Goal: Task Accomplishment & Management: Manage account settings

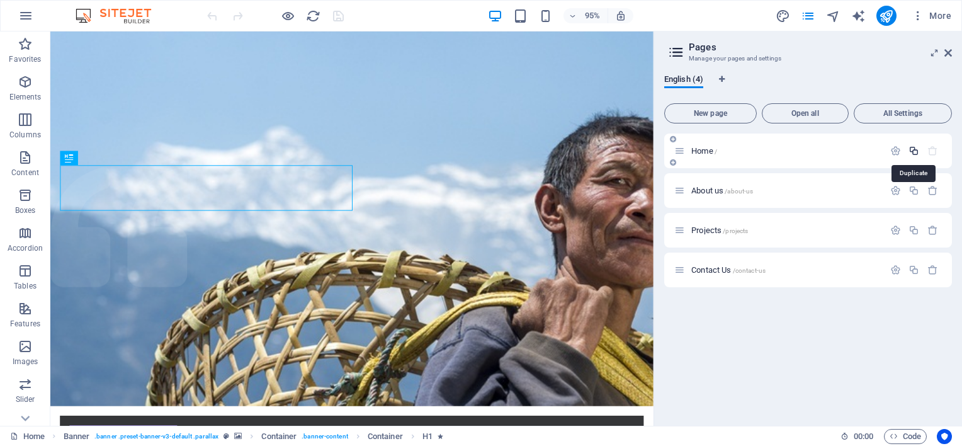
click at [914, 150] on icon "button" at bounding box center [914, 150] width 11 height 11
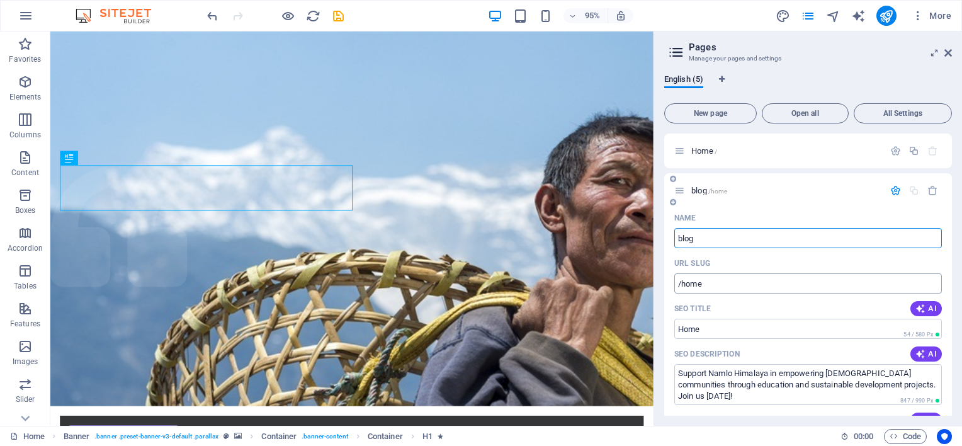
type input "blog"
type input "/blog"
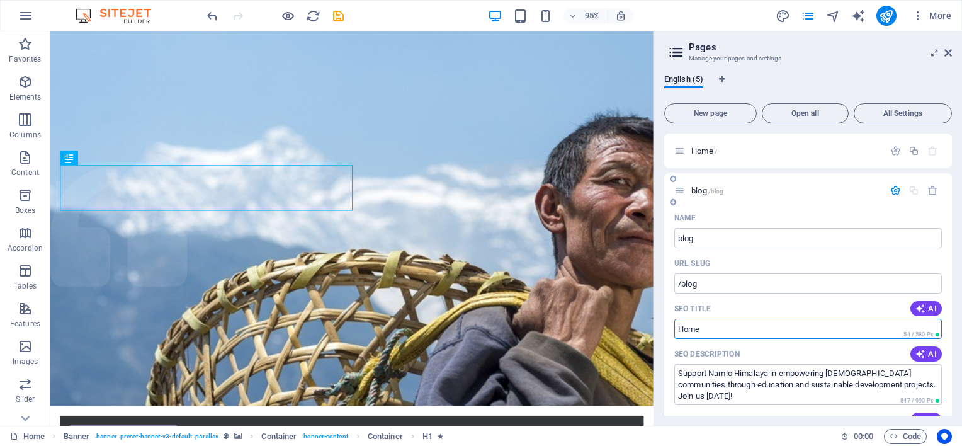
click at [715, 327] on input "Home" at bounding box center [808, 329] width 268 height 20
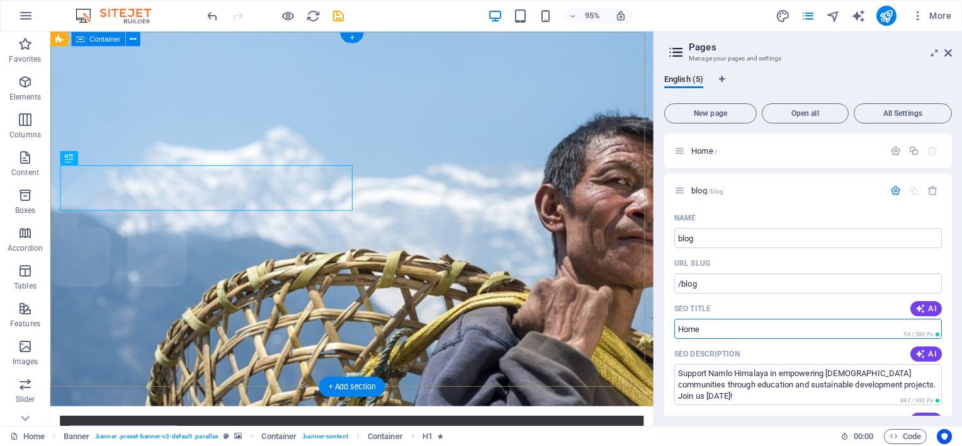
drag, startPoint x: 766, startPoint y: 359, endPoint x: 524, endPoint y: 316, distance: 245.5
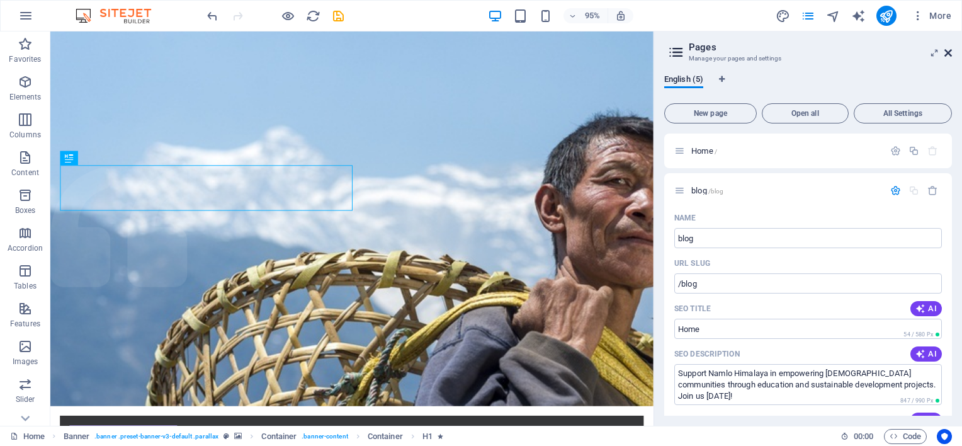
click at [949, 53] on icon at bounding box center [948, 53] width 8 height 10
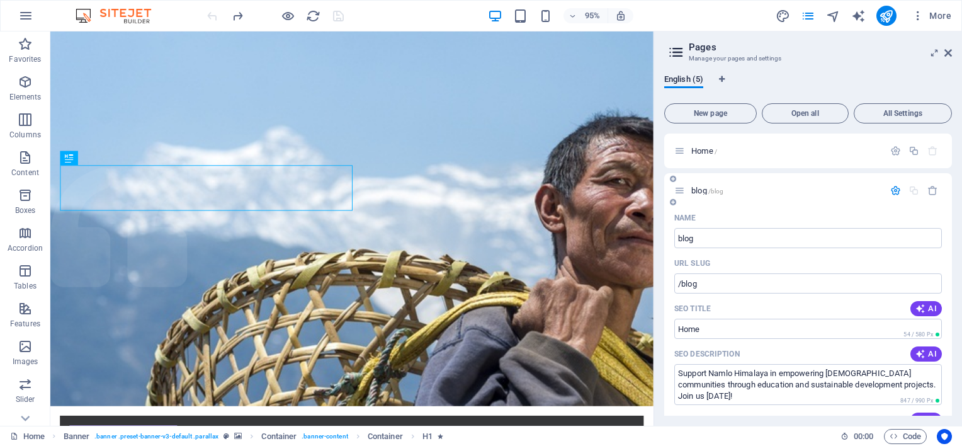
click at [701, 189] on span "blog /blog" at bounding box center [707, 190] width 32 height 9
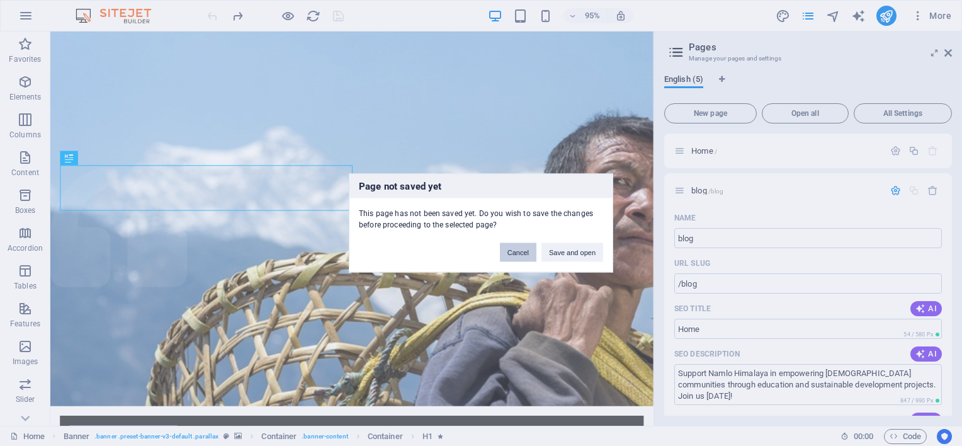
click at [509, 253] on button "Cancel" at bounding box center [518, 252] width 37 height 19
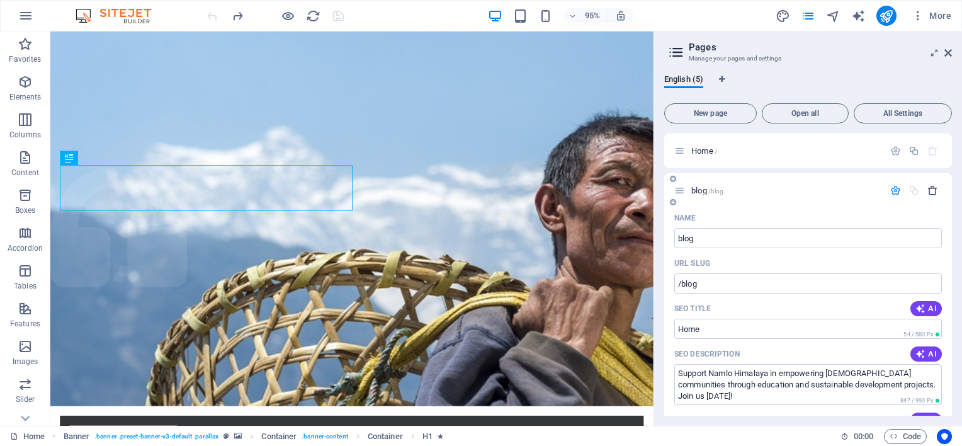
click at [928, 191] on icon "button" at bounding box center [932, 190] width 11 height 11
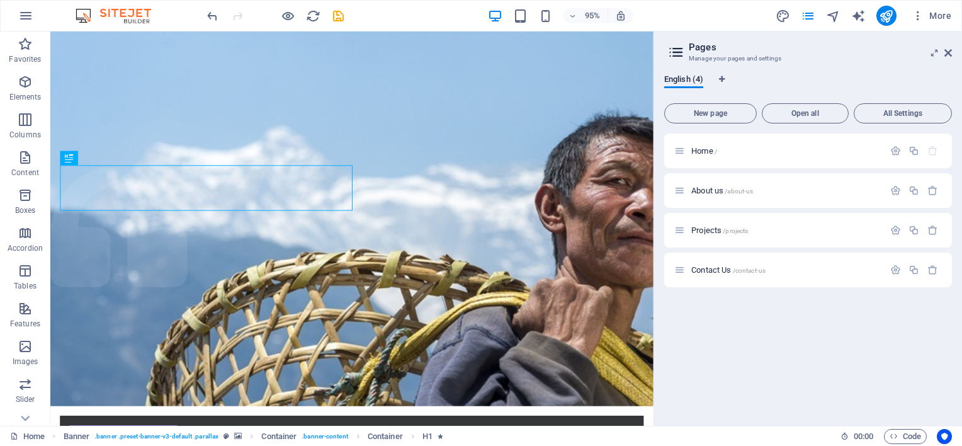
click at [771, 350] on div "Home / About us /about-us Projects /projects Contact Us /contact-us" at bounding box center [808, 274] width 288 height 282
click at [948, 50] on icon at bounding box center [948, 53] width 8 height 10
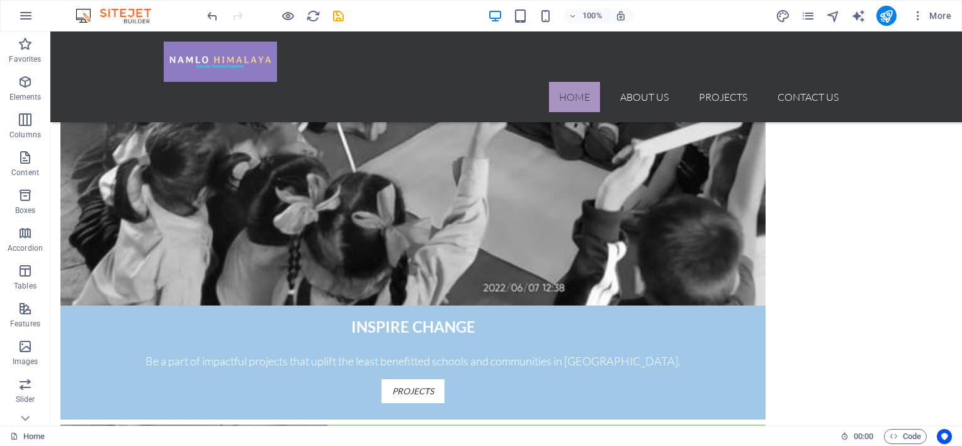
scroll to position [1516, 0]
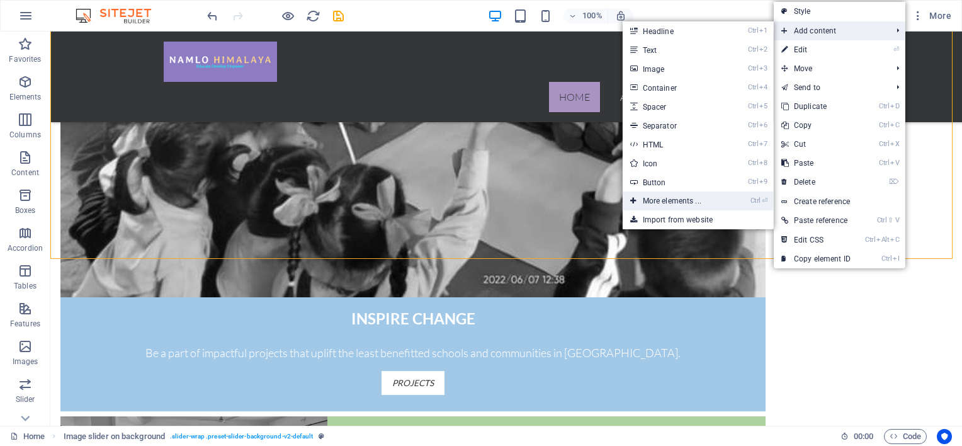
click at [642, 203] on link "Ctrl ⏎ More elements ..." at bounding box center [675, 200] width 104 height 19
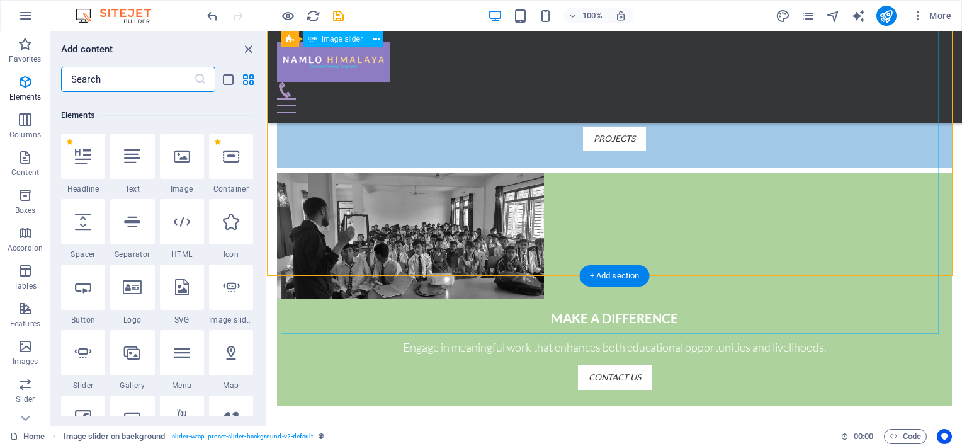
scroll to position [133, 0]
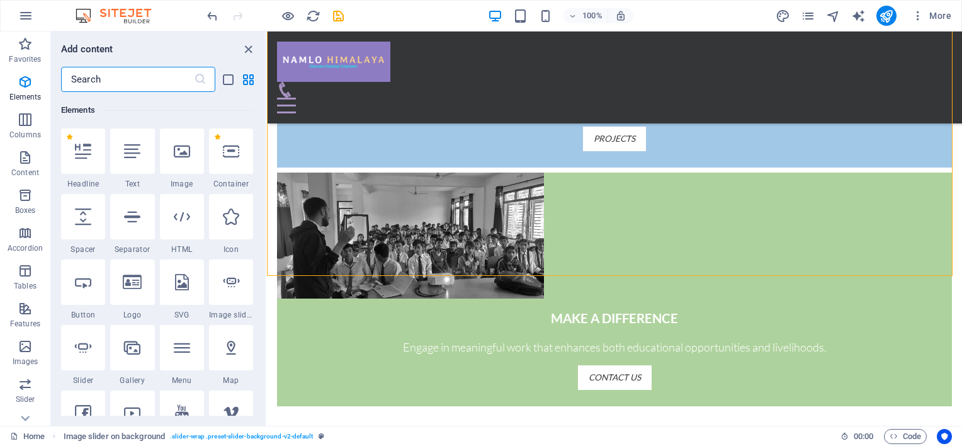
click at [122, 82] on input "text" at bounding box center [127, 79] width 133 height 25
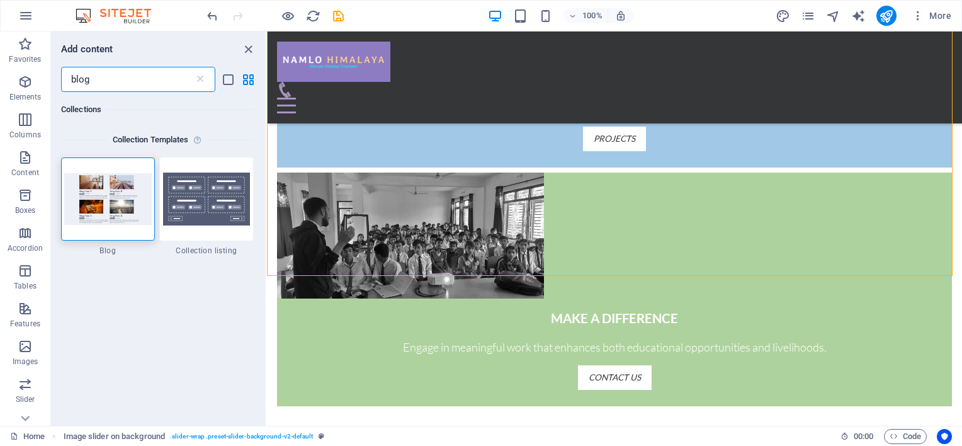
scroll to position [0, 0]
type input "blog"
click at [119, 210] on div at bounding box center [108, 199] width 94 height 83
select select "px"
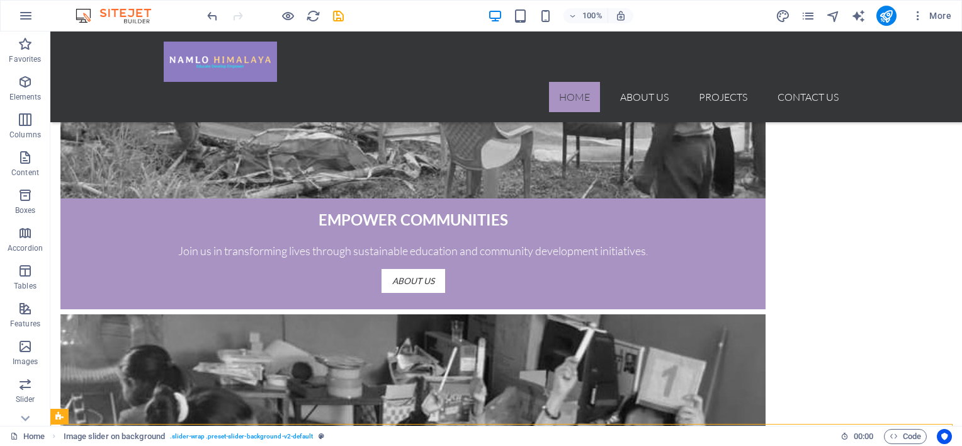
scroll to position [1007, 0]
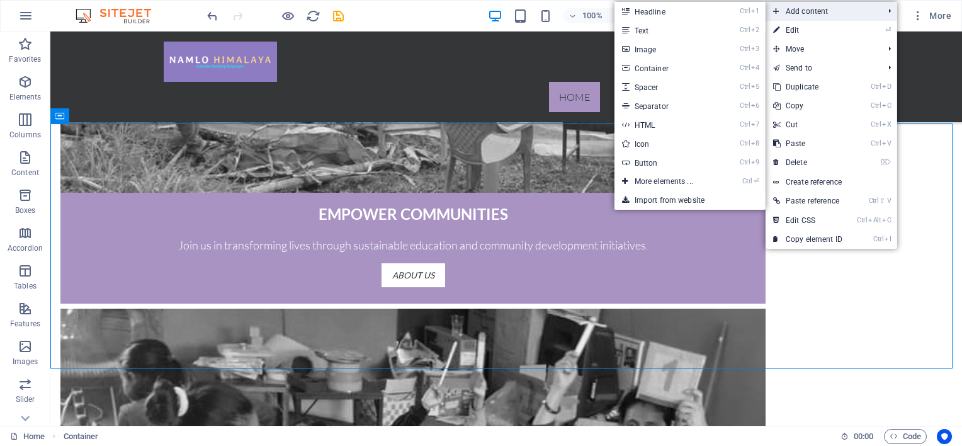
click at [788, 6] on span "Add content" at bounding box center [822, 11] width 113 height 19
click at [640, 183] on link "Ctrl ⏎ More elements ..." at bounding box center [667, 181] width 104 height 19
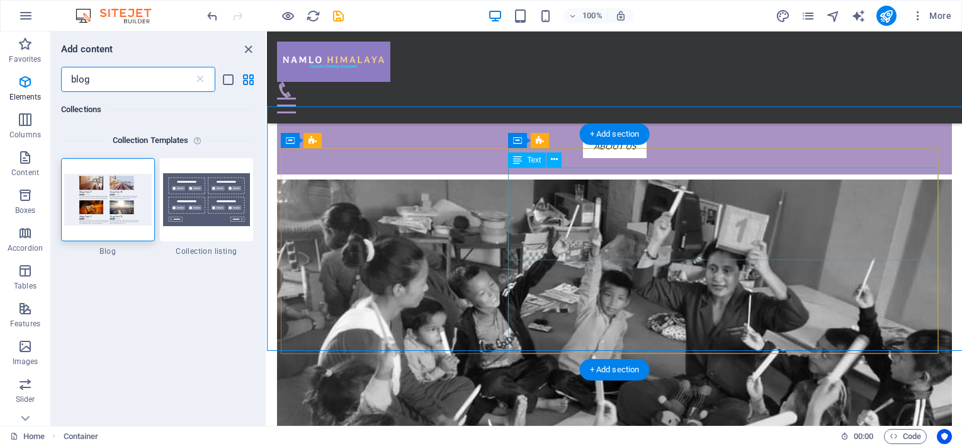
scroll to position [1024, 0]
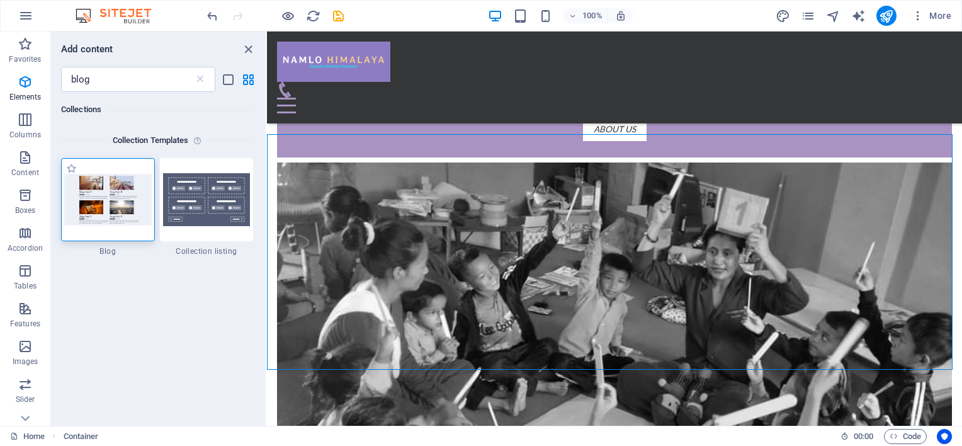
click at [108, 208] on img at bounding box center [108, 199] width 88 height 51
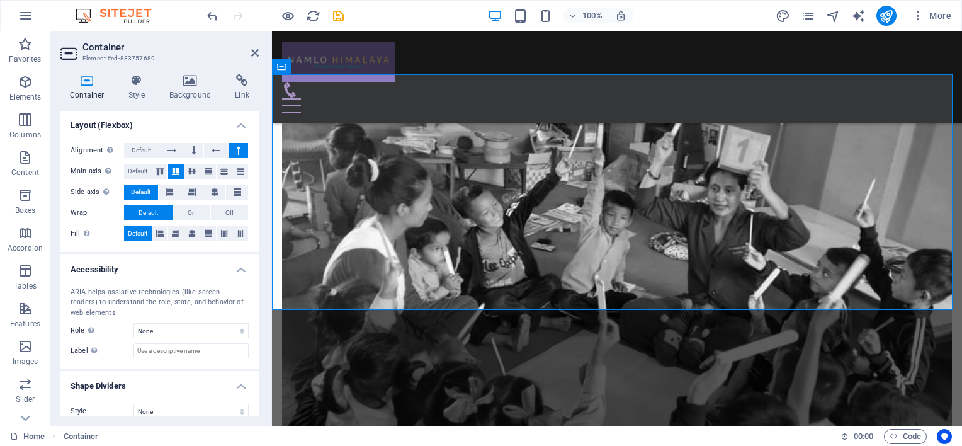
scroll to position [182, 0]
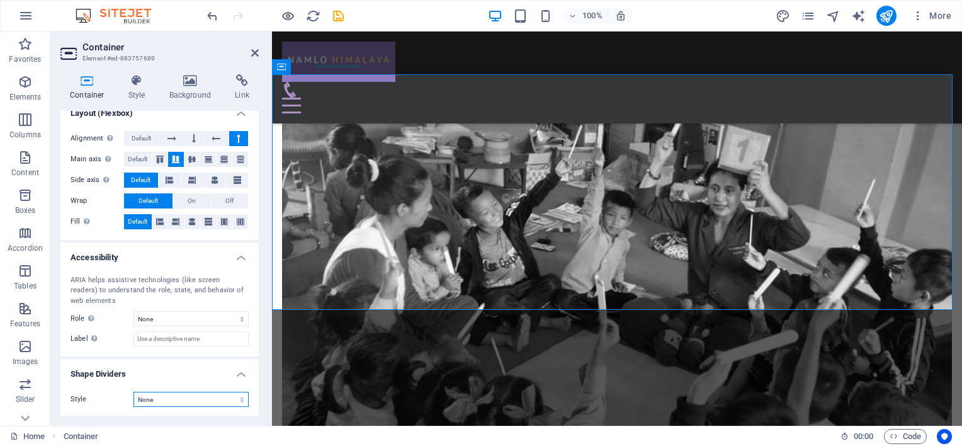
click at [171, 397] on select "None Triangle Square Diagonal Polygon 1 Polygon 2 Zigzag Multiple Zigzags Waves…" at bounding box center [190, 399] width 115 height 15
click at [138, 85] on icon at bounding box center [137, 80] width 36 height 13
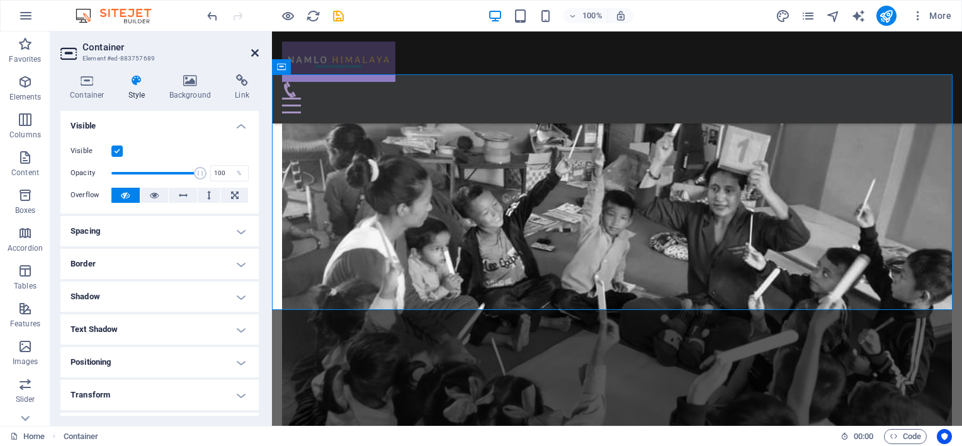
click at [255, 50] on icon at bounding box center [255, 53] width 8 height 10
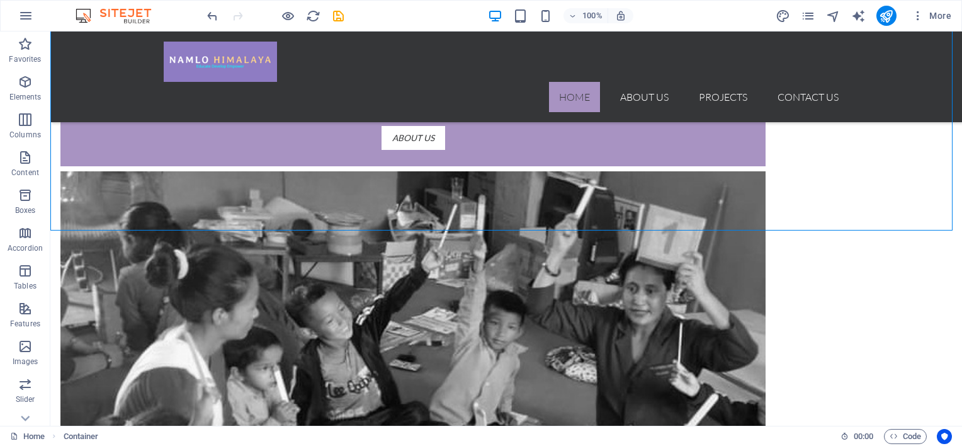
scroll to position [1123, 0]
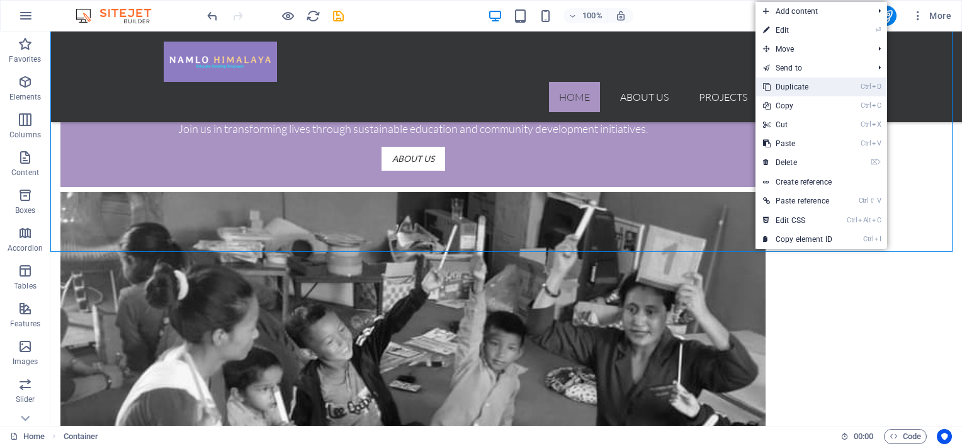
click at [790, 83] on link "Ctrl D Duplicate" at bounding box center [798, 86] width 84 height 19
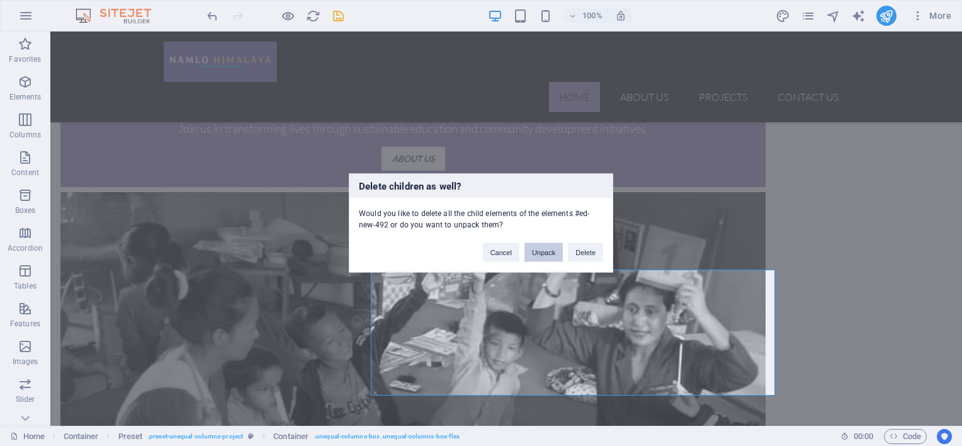
click at [543, 252] on button "Unpack" at bounding box center [543, 252] width 38 height 19
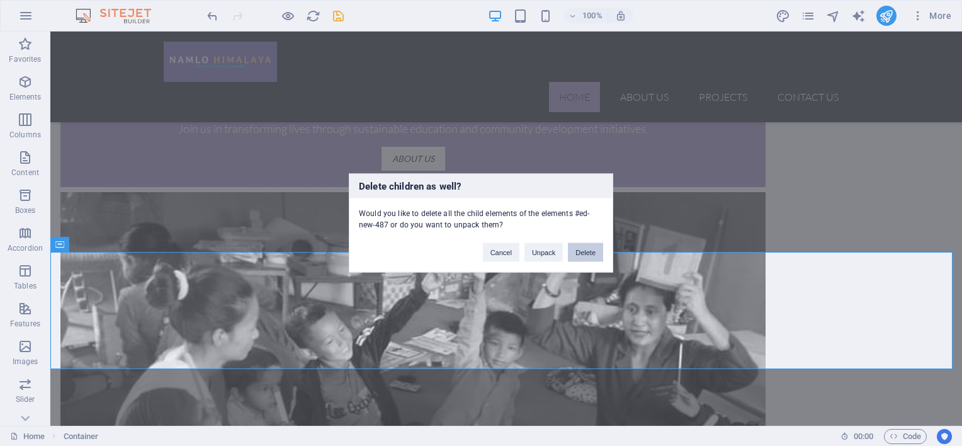
click at [586, 254] on button "Delete" at bounding box center [585, 252] width 35 height 19
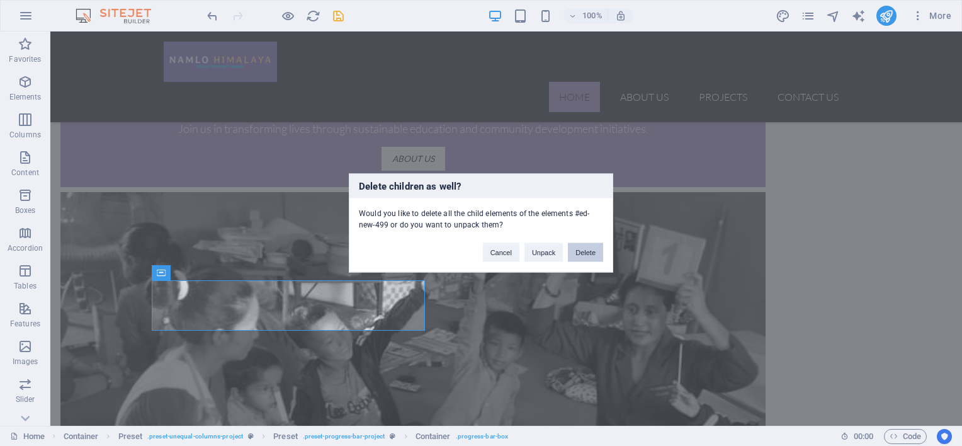
click at [586, 249] on button "Delete" at bounding box center [585, 252] width 35 height 19
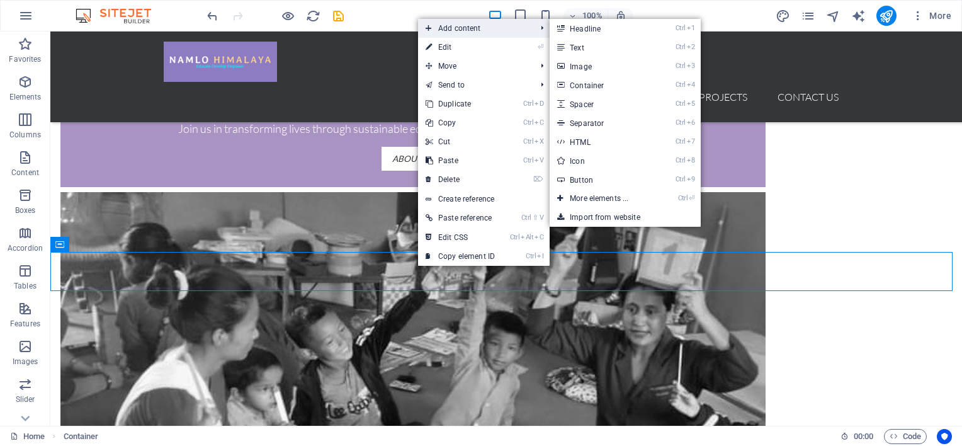
click at [447, 25] on span "Add content" at bounding box center [474, 28] width 113 height 19
click at [577, 198] on link "Ctrl ⏎ More elements ..." at bounding box center [602, 198] width 104 height 19
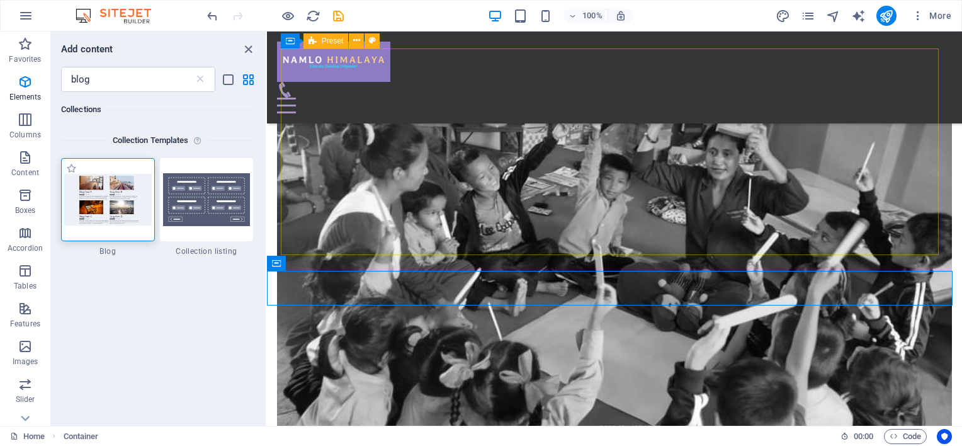
click at [116, 195] on img at bounding box center [108, 199] width 88 height 51
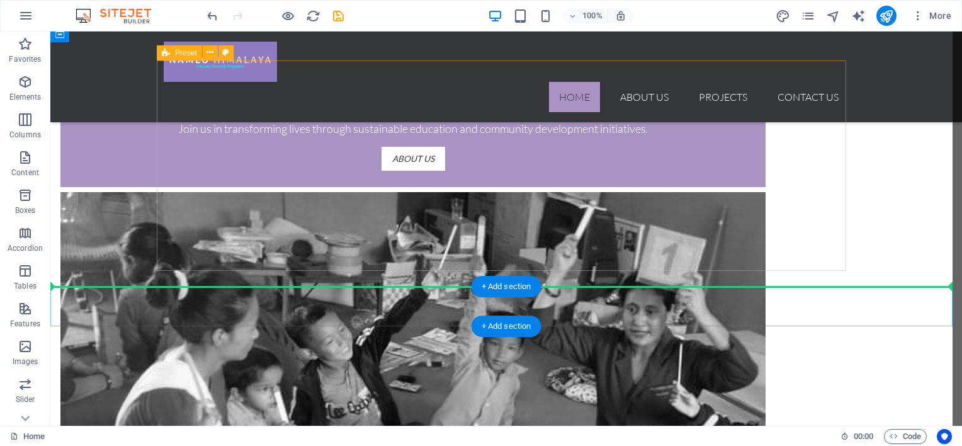
scroll to position [1088, 0]
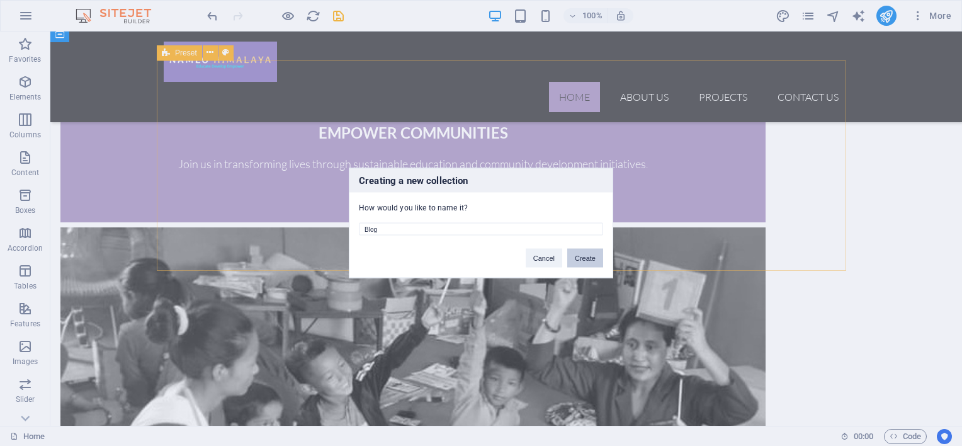
click at [587, 257] on button "Create" at bounding box center [585, 258] width 36 height 19
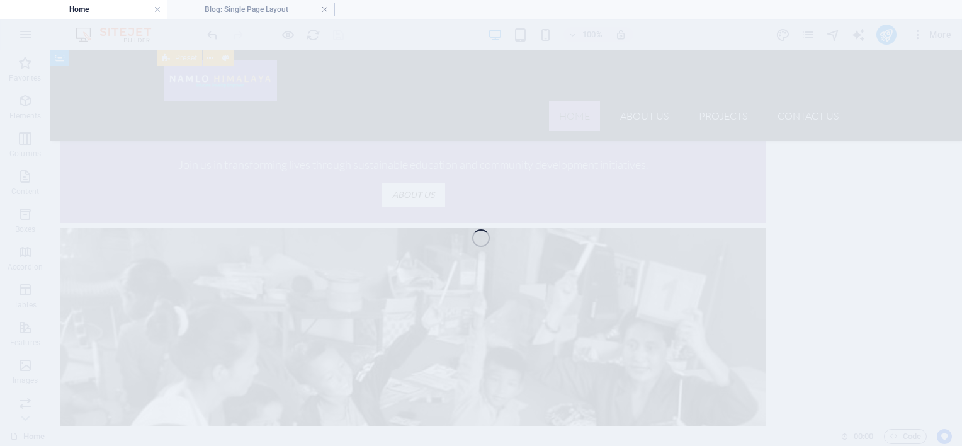
scroll to position [1118, 0]
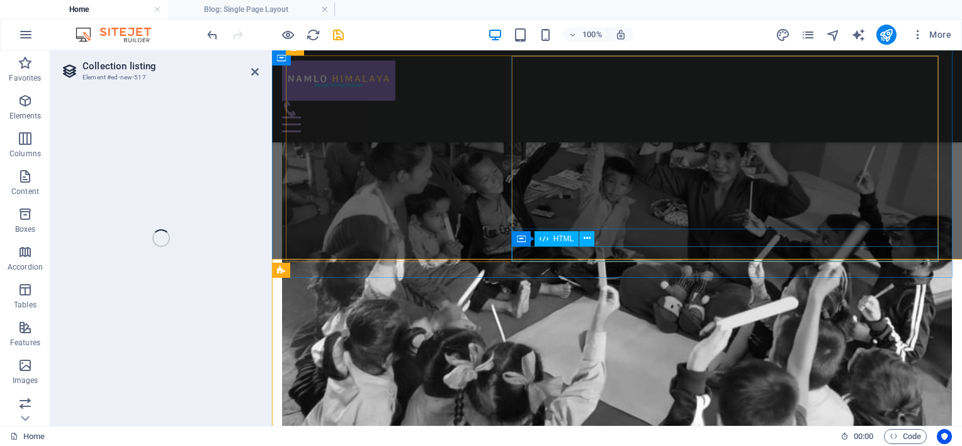
select select
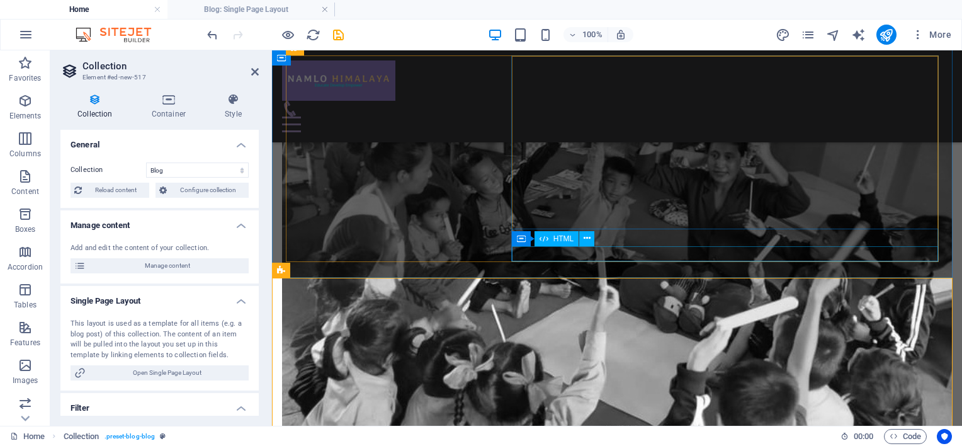
select select "columns.status"
select select "columns.publishing_date"
select select "past"
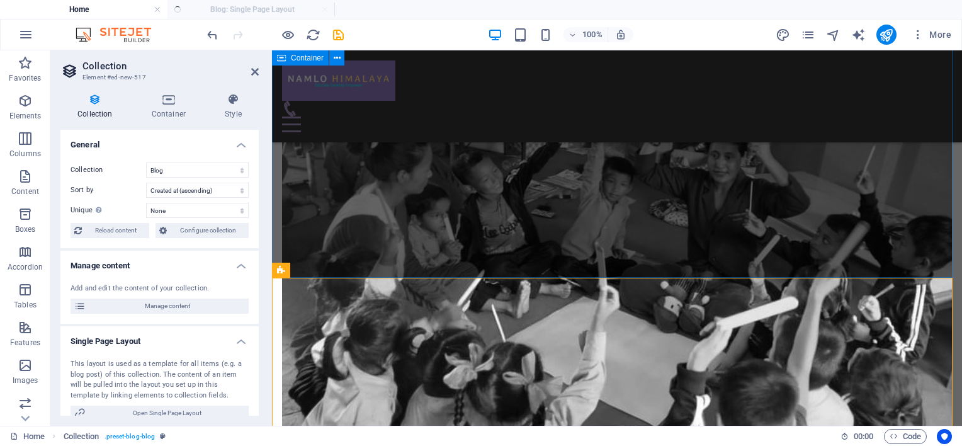
select select "columns.publishing_date_DESC"
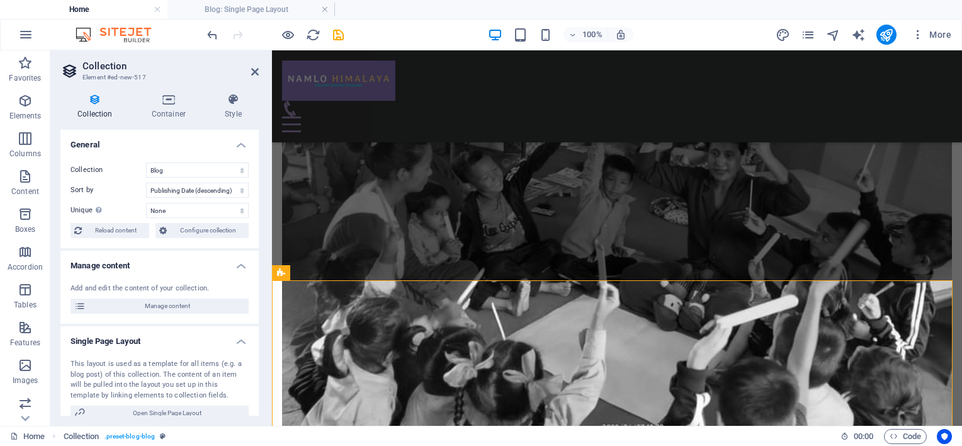
scroll to position [1111, 0]
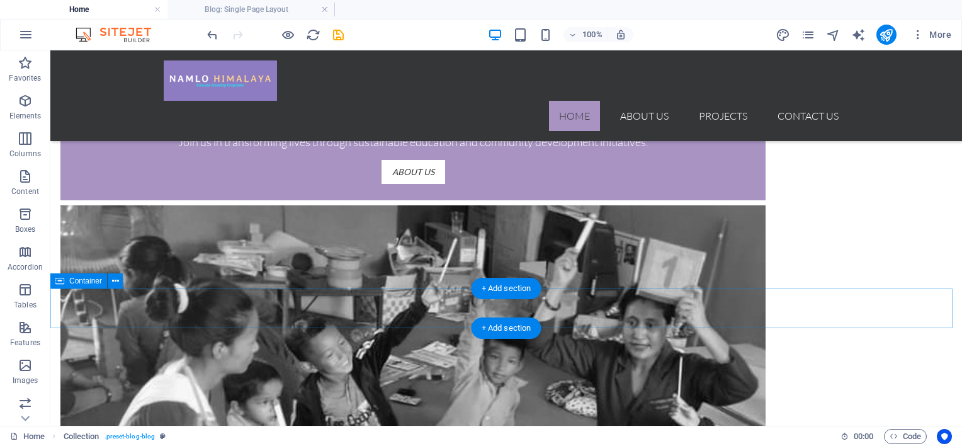
scroll to position [1088, 0]
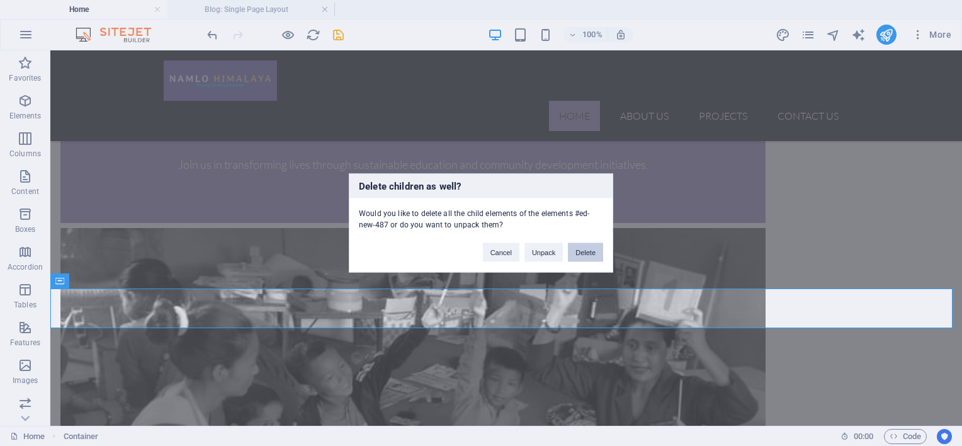
click at [582, 253] on button "Delete" at bounding box center [585, 252] width 35 height 19
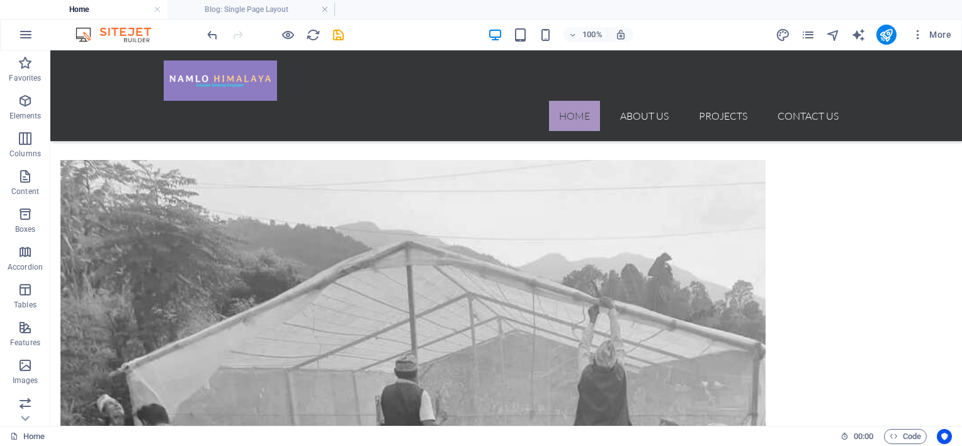
scroll to position [564, 0]
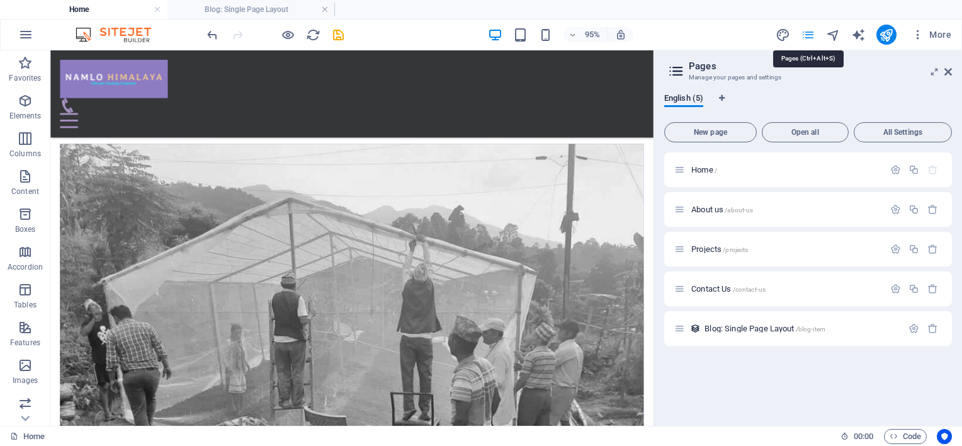
scroll to position [561, 0]
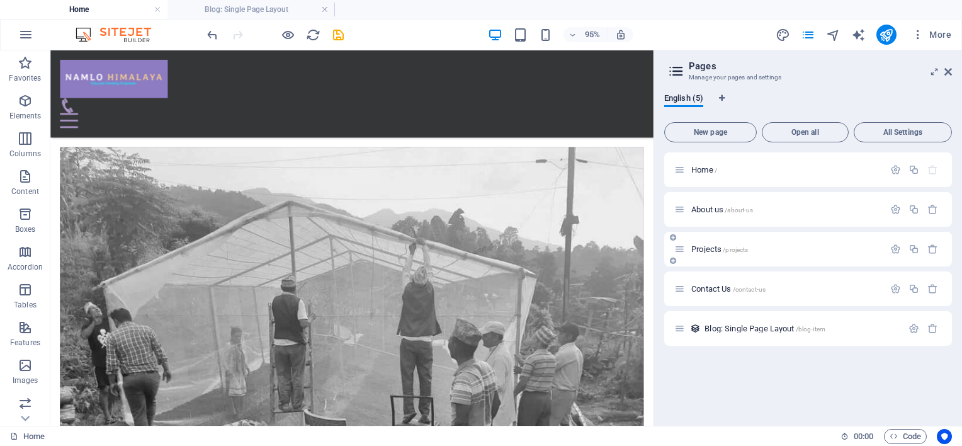
click at [672, 259] on icon at bounding box center [673, 261] width 6 height 8
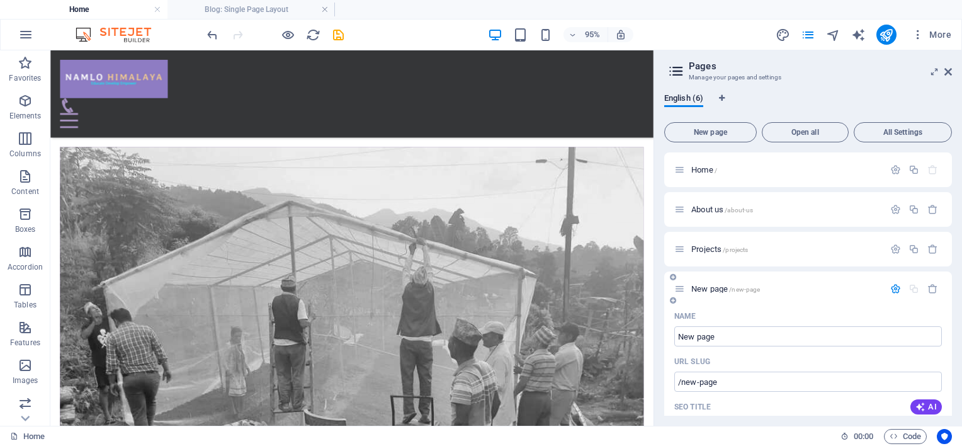
click at [893, 290] on icon "button" at bounding box center [895, 288] width 11 height 11
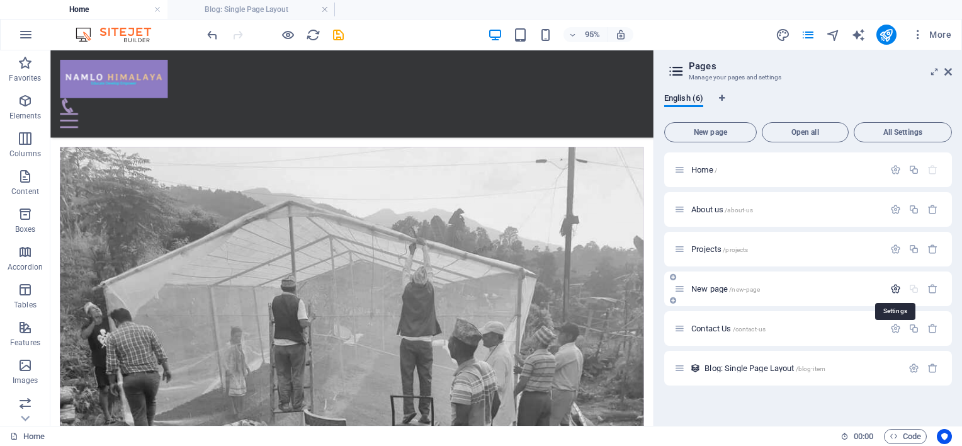
click at [893, 290] on icon "button" at bounding box center [895, 288] width 11 height 11
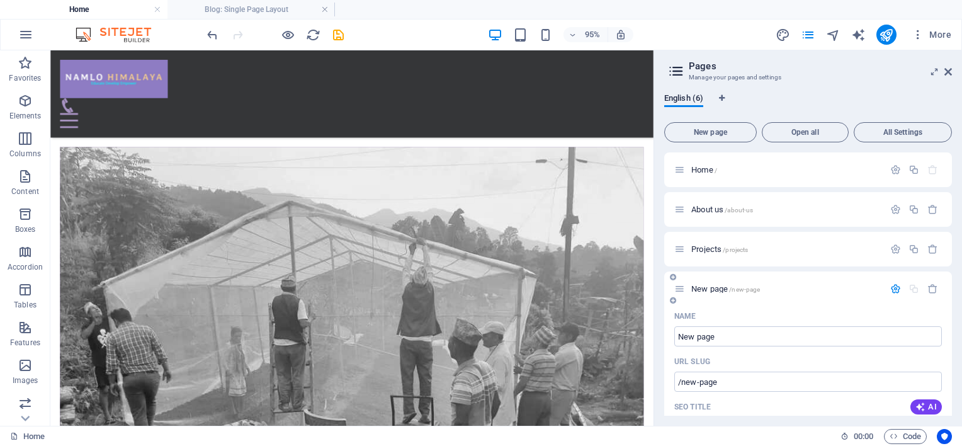
drag, startPoint x: 839, startPoint y: 296, endPoint x: 764, endPoint y: 300, distance: 74.4
click at [764, 300] on div "New page /new-page" at bounding box center [808, 288] width 288 height 35
click at [932, 288] on icon "button" at bounding box center [932, 288] width 11 height 11
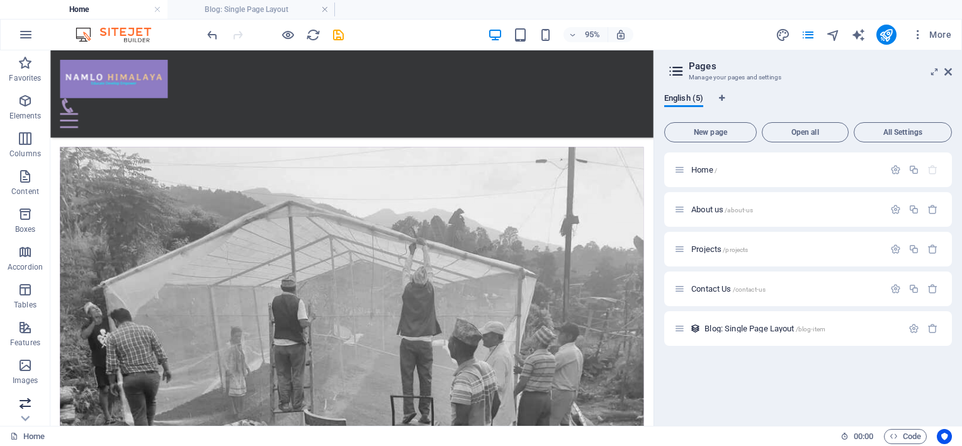
click at [25, 400] on icon "button" at bounding box center [25, 402] width 15 height 15
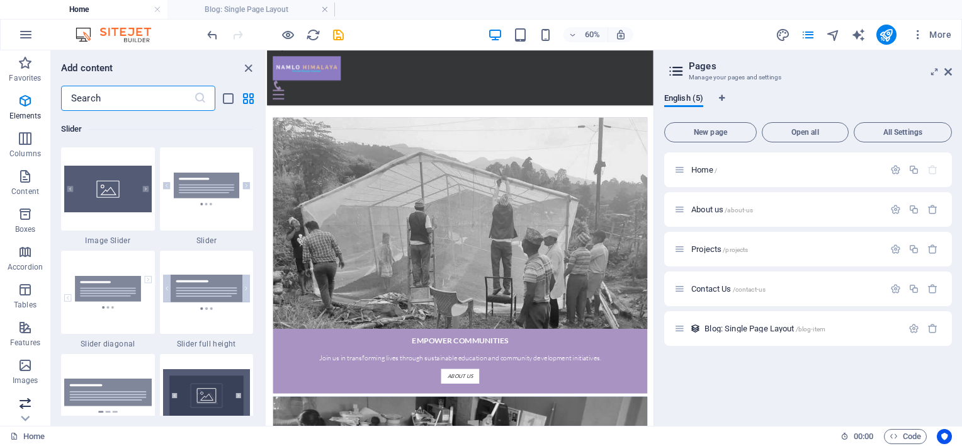
scroll to position [7138, 0]
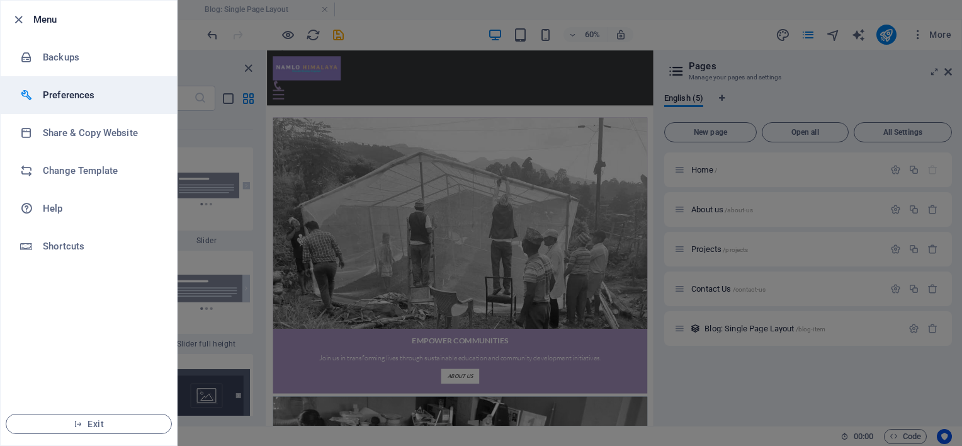
click at [57, 94] on h6 "Preferences" at bounding box center [101, 95] width 116 height 15
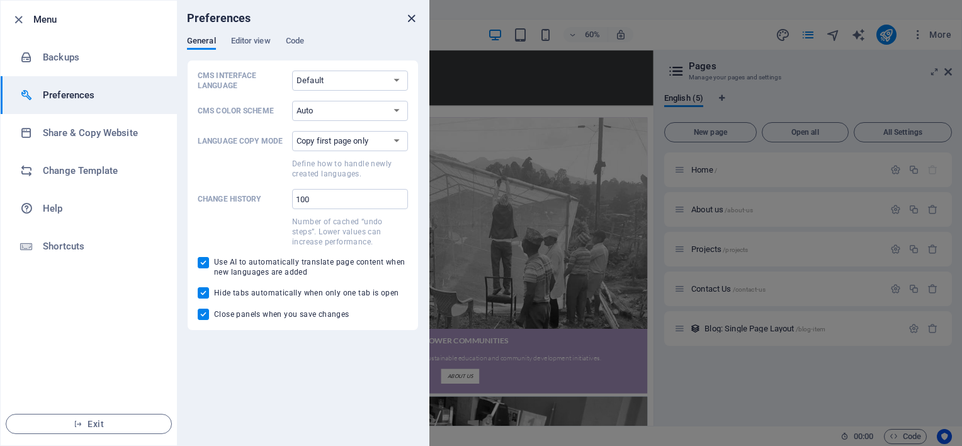
click at [408, 18] on icon "close" at bounding box center [411, 18] width 14 height 14
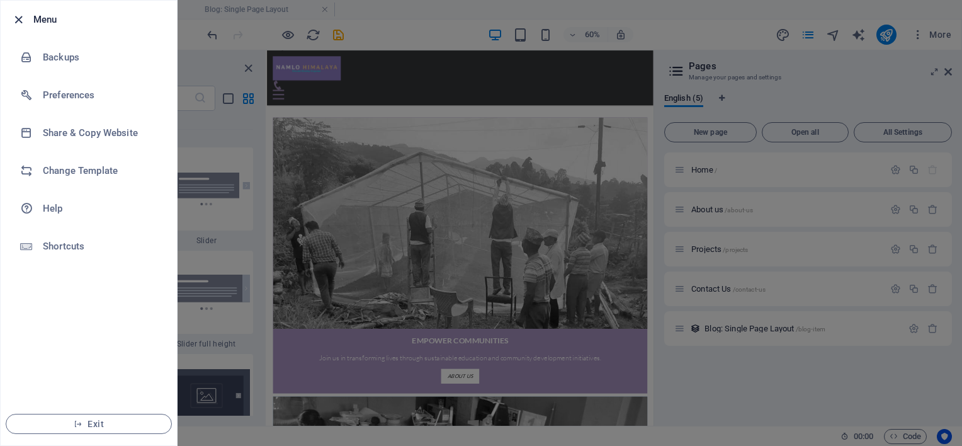
click at [20, 18] on icon "button" at bounding box center [18, 20] width 14 height 14
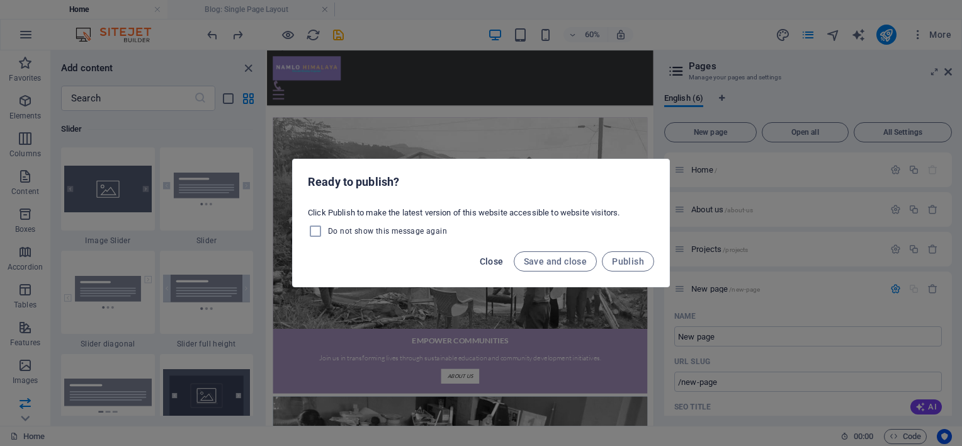
drag, startPoint x: 587, startPoint y: 39, endPoint x: 491, endPoint y: 263, distance: 243.7
click at [491, 263] on div "Ready to publish? Click Publish to make the latest version of this website acce…" at bounding box center [481, 223] width 962 height 446
click at [491, 263] on span "Close" at bounding box center [492, 261] width 24 height 10
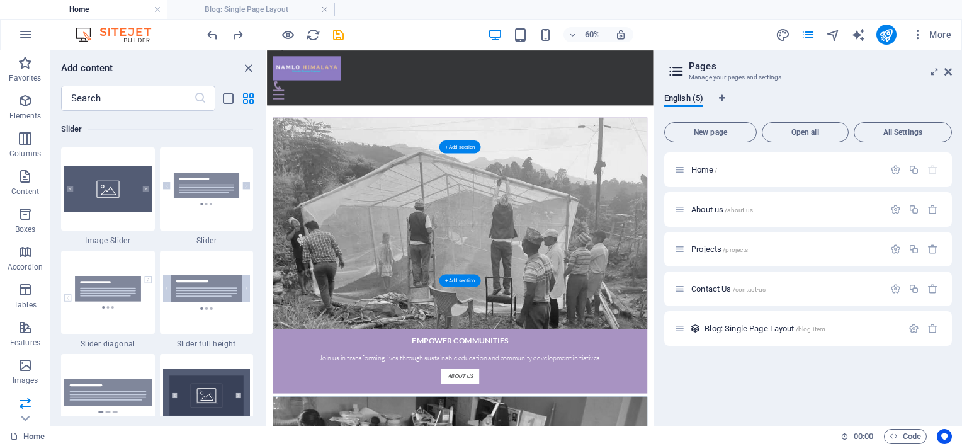
scroll to position [1278, 0]
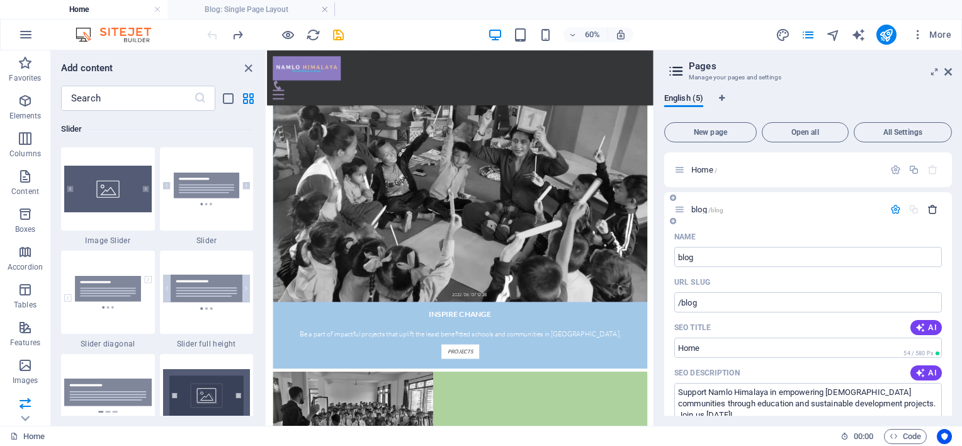
click at [928, 210] on icon "button" at bounding box center [932, 209] width 11 height 11
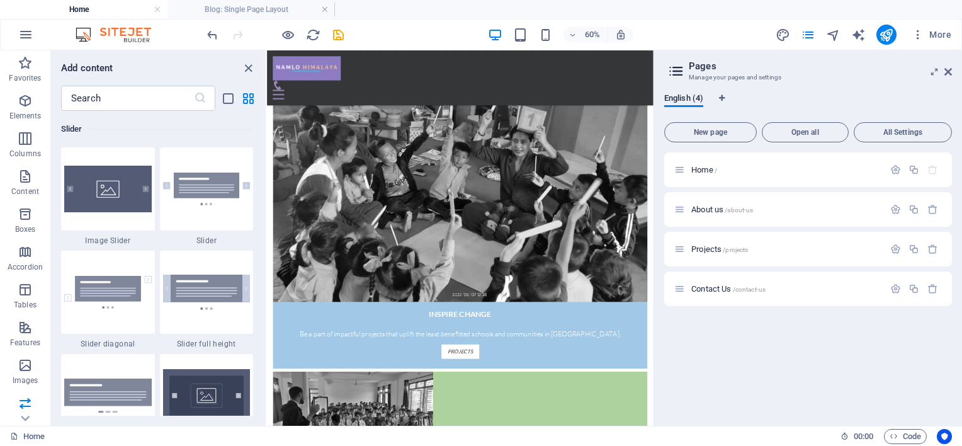
click at [757, 345] on div "Home / About us /about-us Projects /projects Contact Us /contact-us" at bounding box center [808, 283] width 288 height 263
